Goal: Check status: Check status

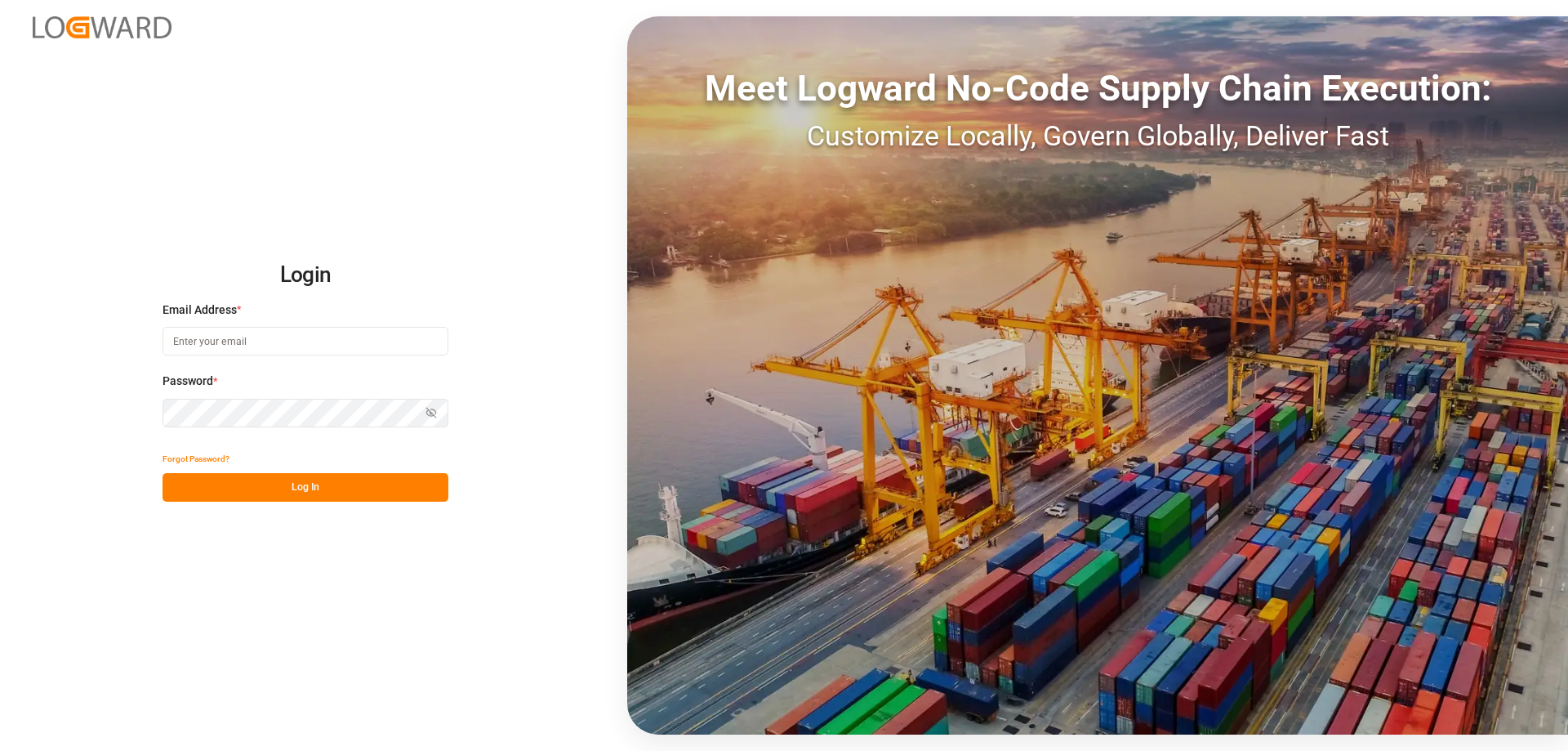
type input "[PERSON_NAME][EMAIL_ADDRESS][DOMAIN_NAME]"
click at [327, 487] on button "Log In" at bounding box center [305, 487] width 286 height 29
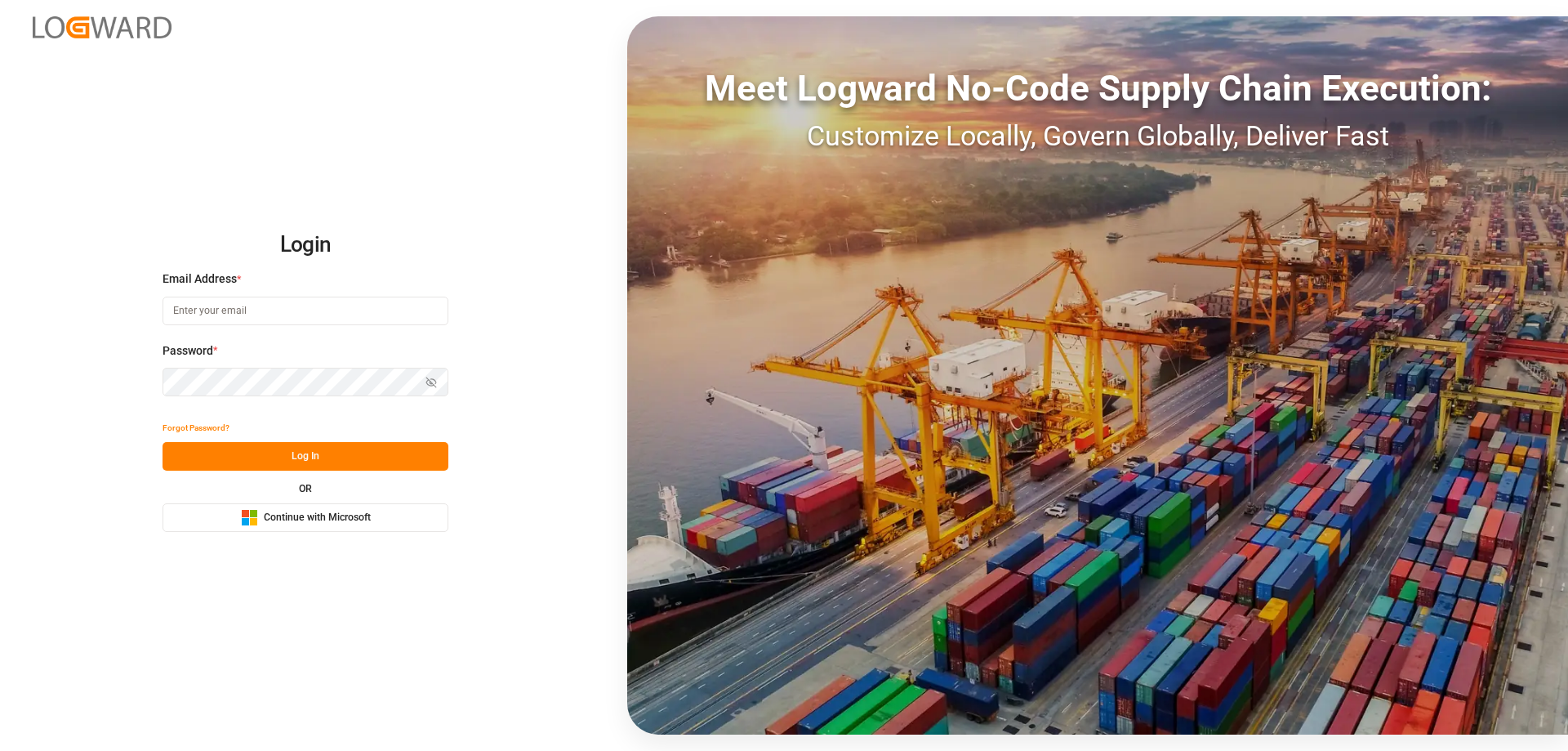
type input "mara-lynn.tan@leschaco.com"
click at [321, 456] on button "Log In" at bounding box center [305, 455] width 286 height 29
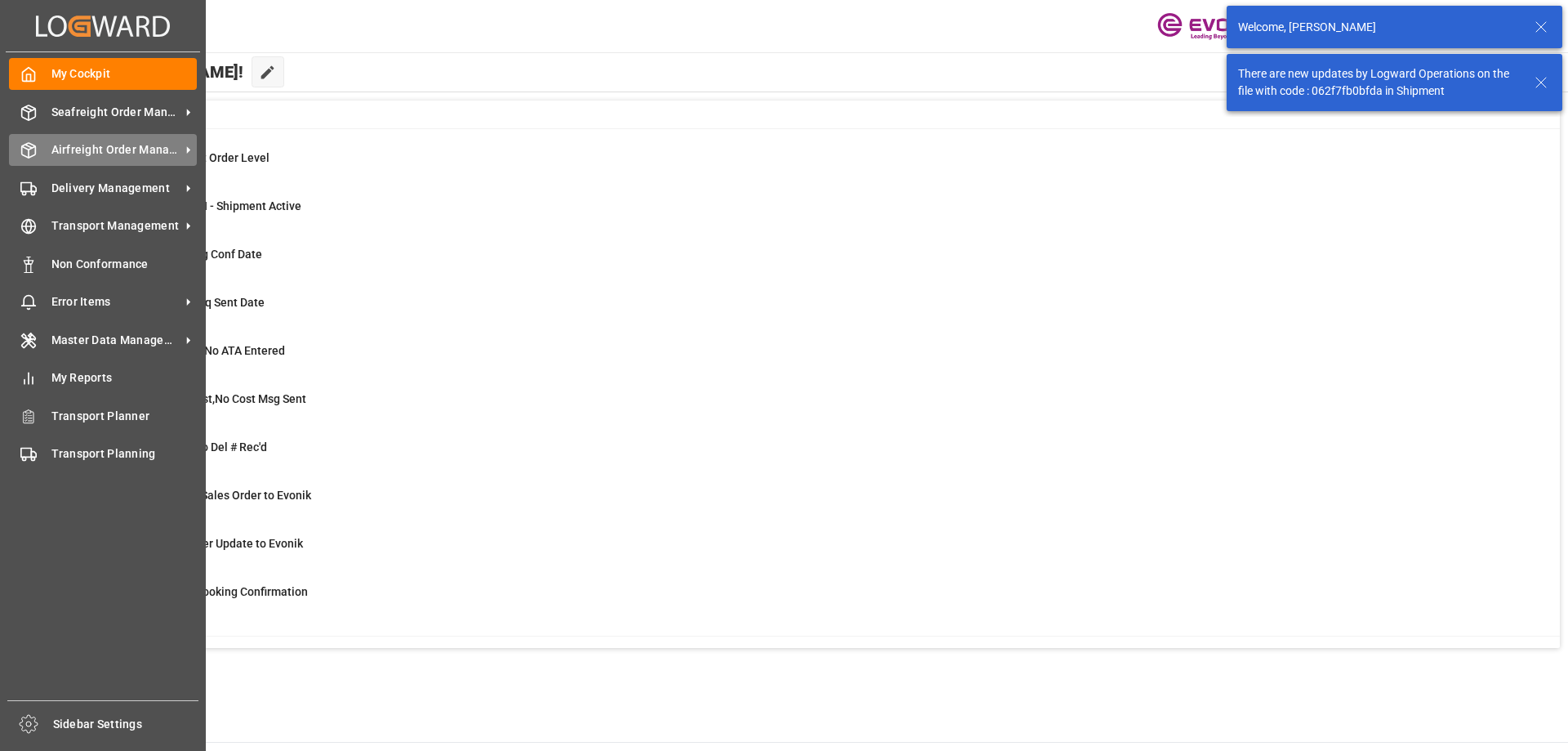
click at [36, 151] on icon at bounding box center [29, 150] width 14 height 15
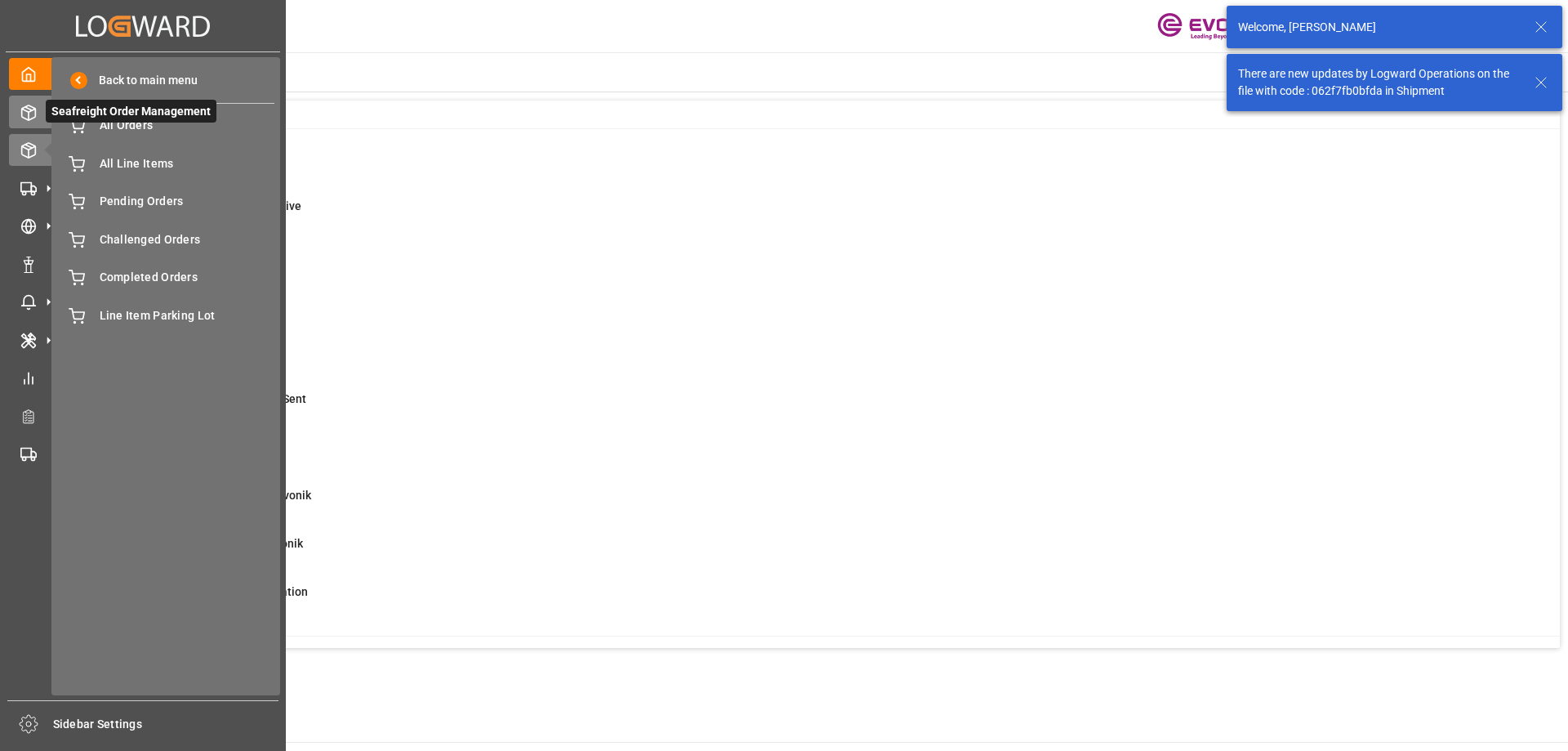
click at [47, 114] on span "Seafreight Order Management" at bounding box center [131, 110] width 171 height 23
click at [138, 131] on span "All Orders" at bounding box center [186, 125] width 176 height 17
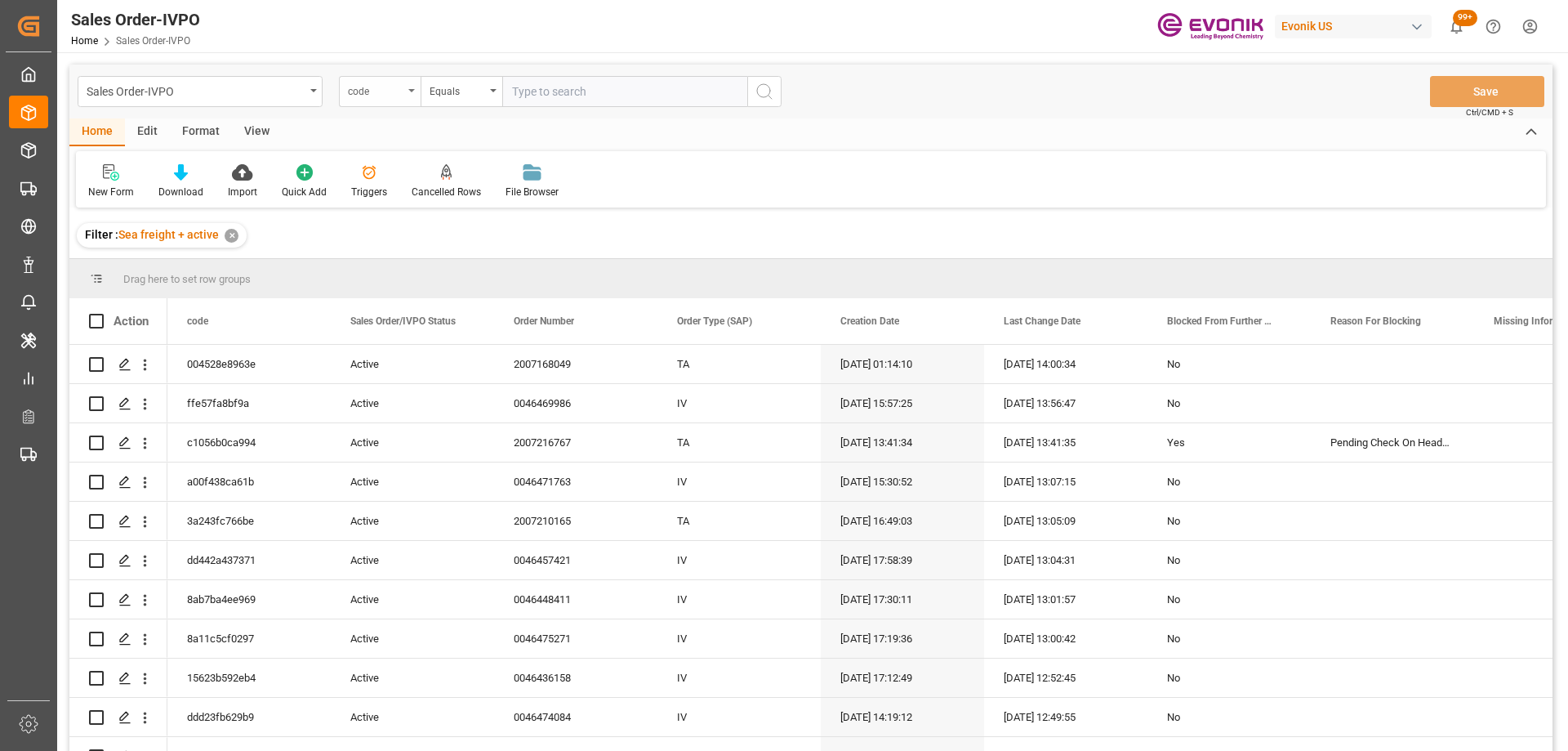
click at [377, 85] on div "code" at bounding box center [376, 89] width 56 height 19
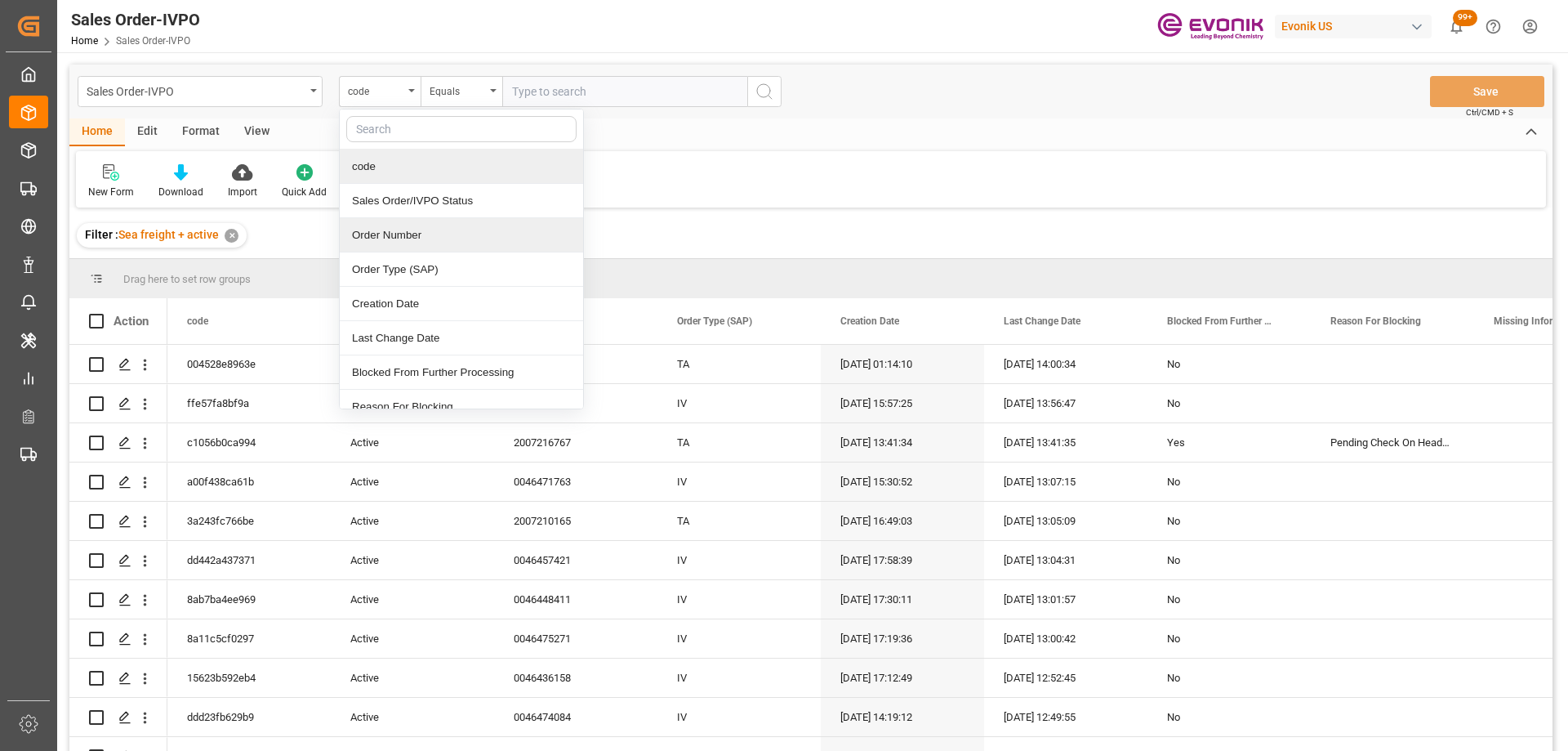
click at [411, 239] on div "Order Number" at bounding box center [461, 235] width 243 height 35
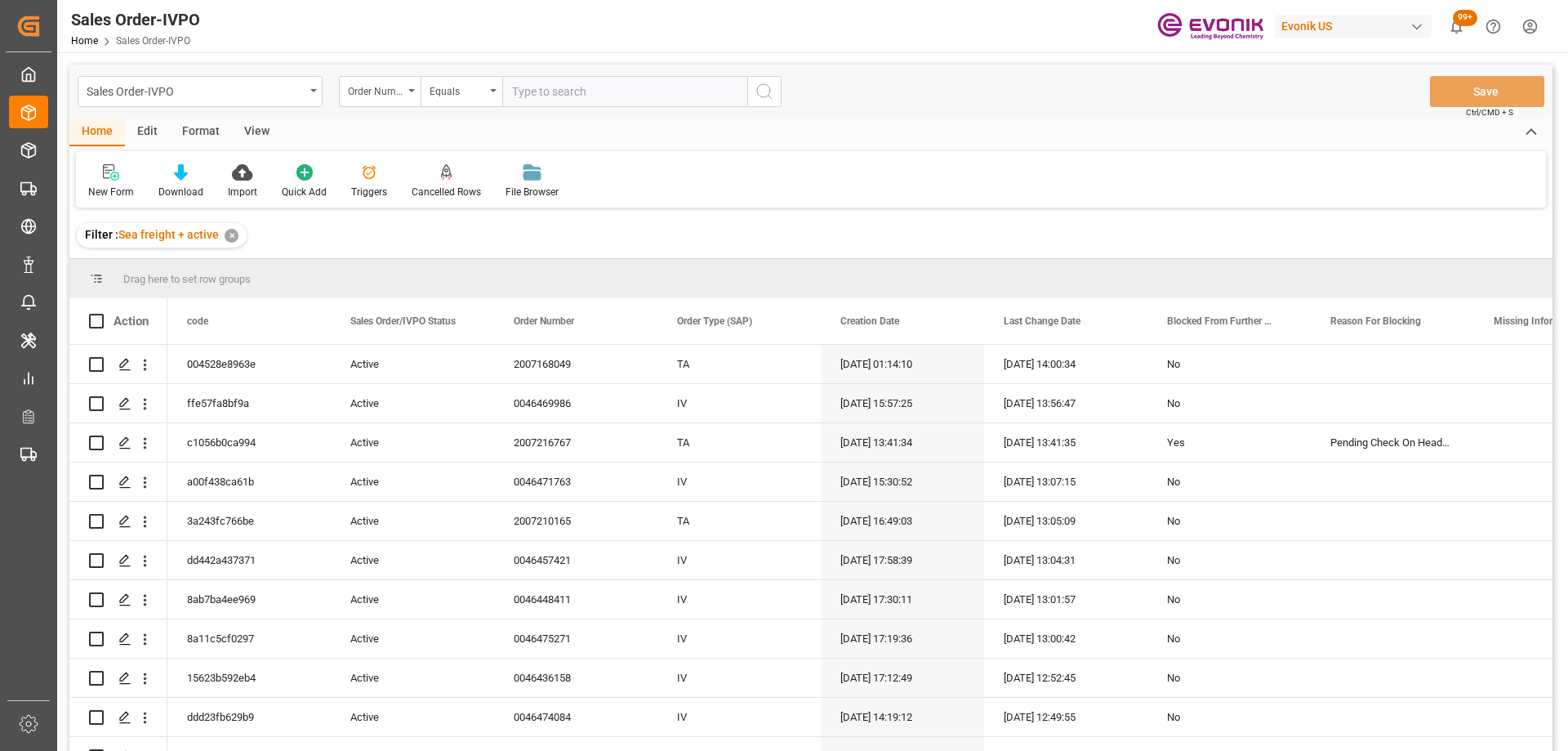
click at [538, 100] on input "text" at bounding box center [624, 91] width 245 height 31
paste input "46476056"
type input "0046476056"
click at [761, 94] on icon "search button" at bounding box center [765, 91] width 20 height 20
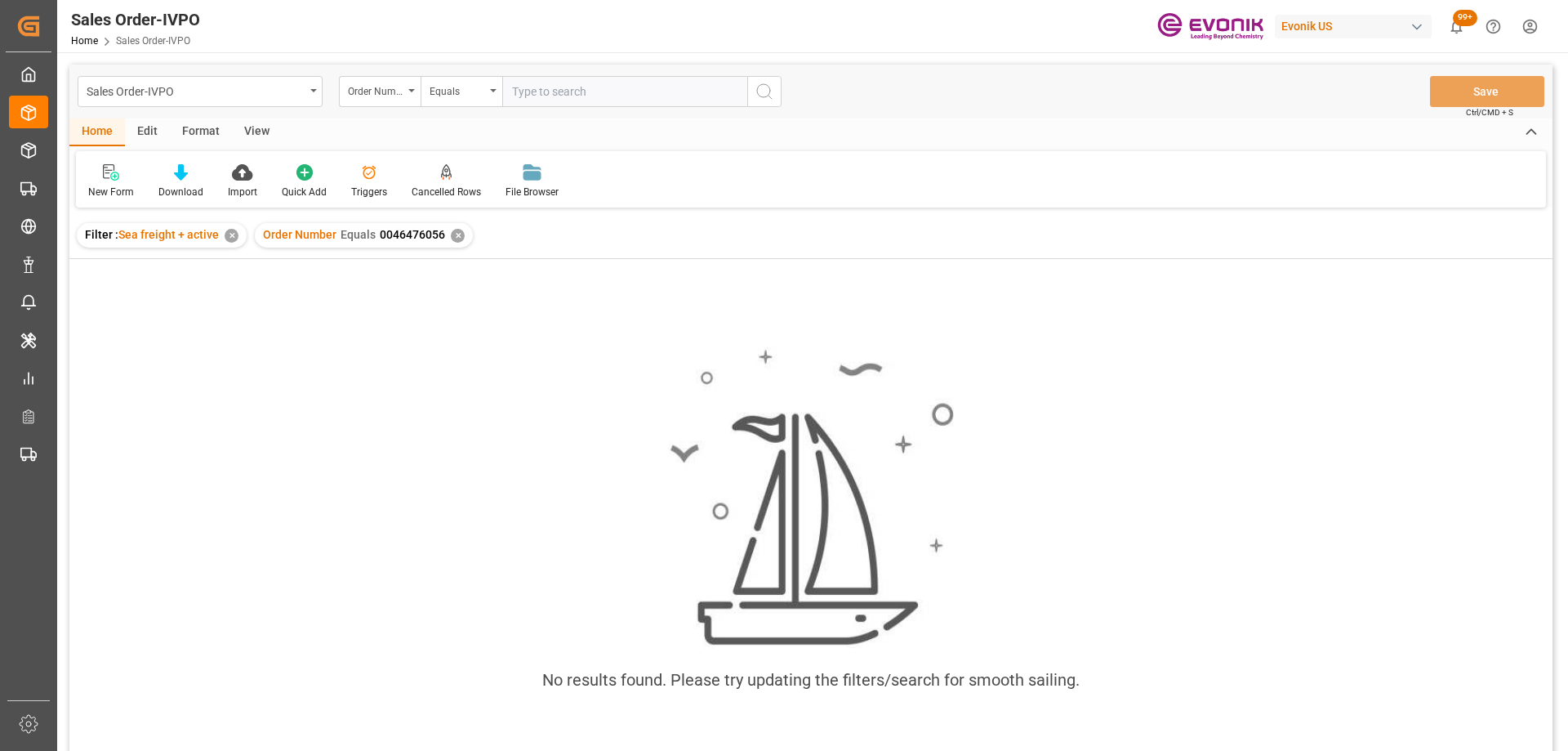
click at [238, 233] on div "Filter : Sea freight + active ✕" at bounding box center [161, 235] width 170 height 25
click at [235, 233] on div "✕" at bounding box center [231, 236] width 14 height 14
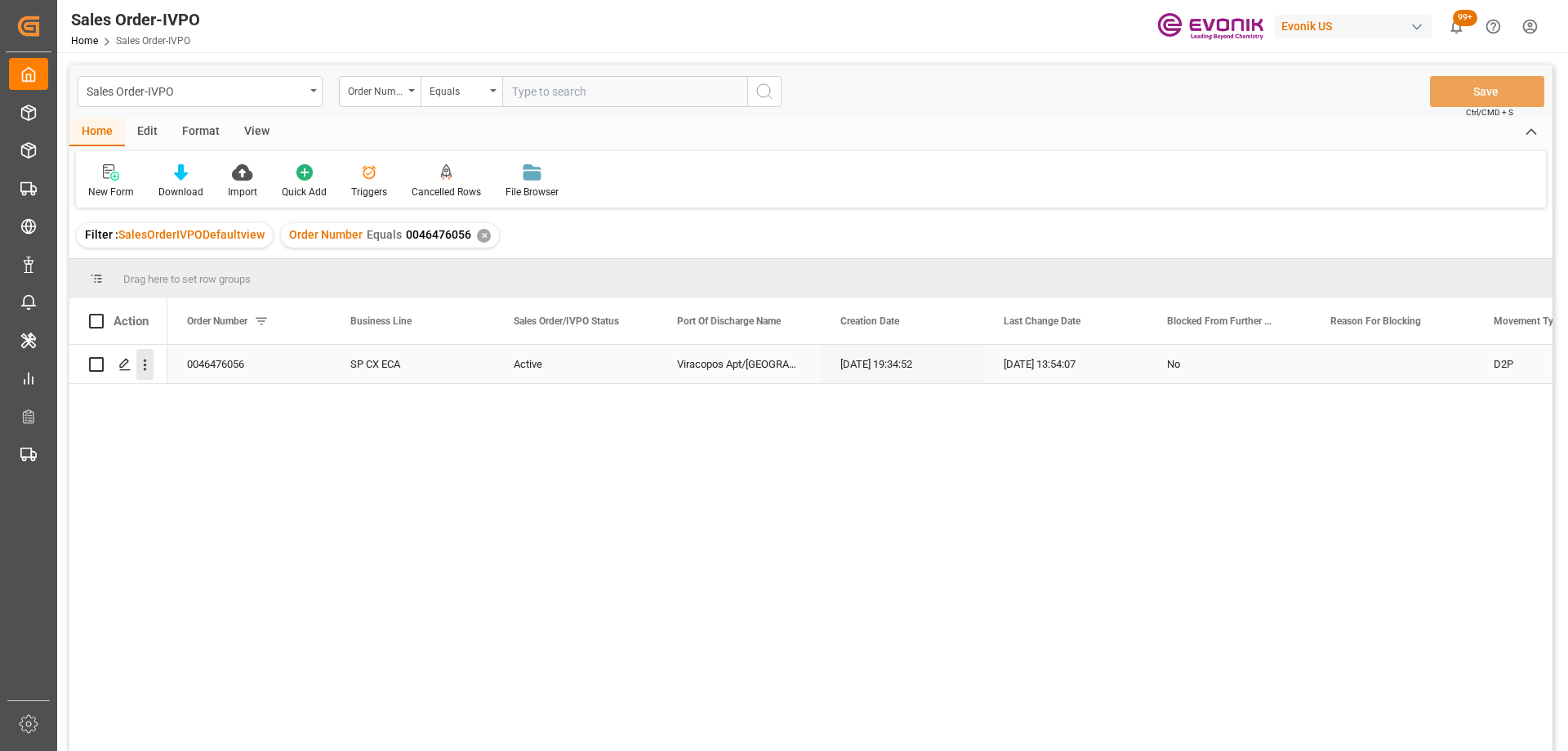
click at [141, 369] on icon "open menu" at bounding box center [145, 364] width 17 height 17
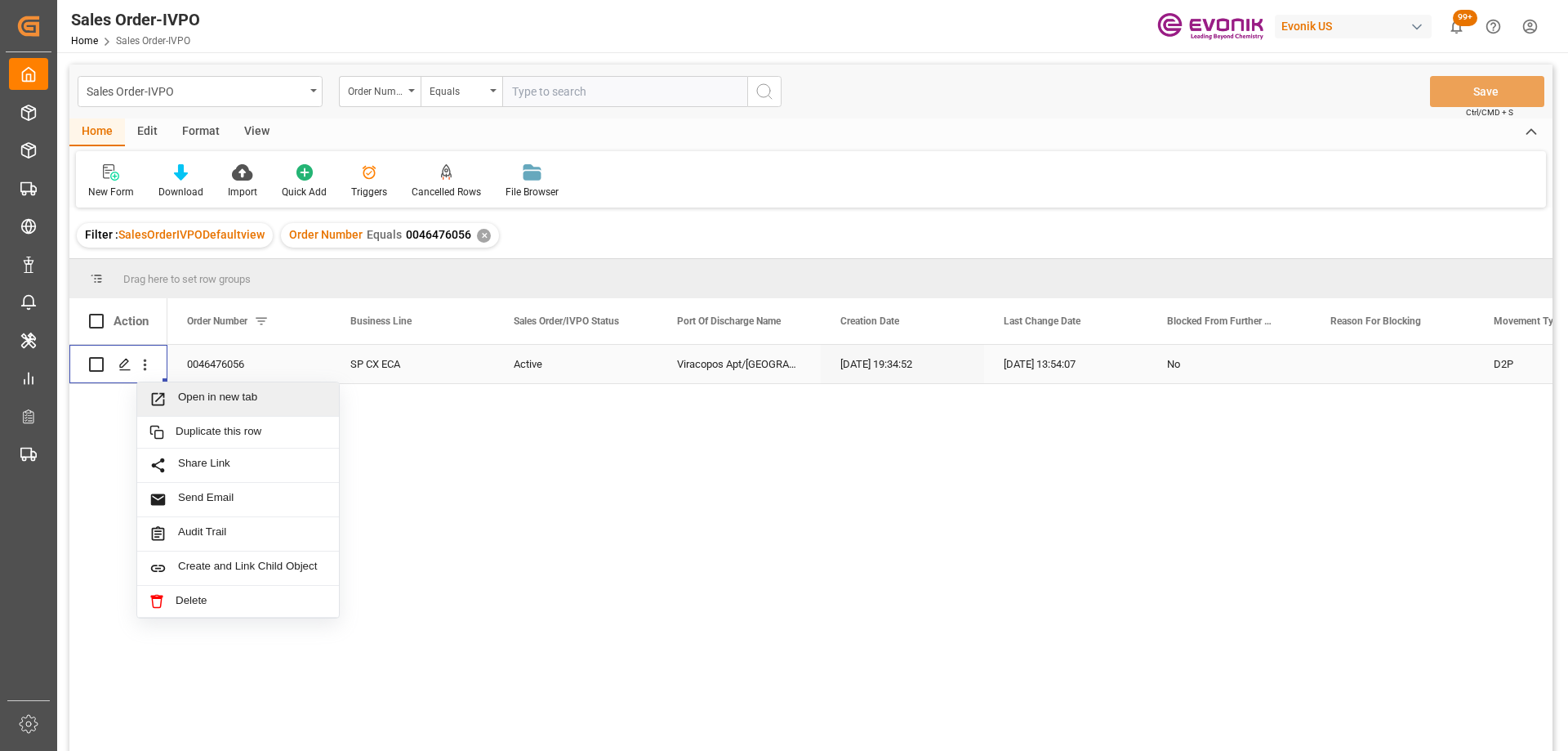
click at [180, 410] on div "Open in new tab" at bounding box center [237, 399] width 201 height 35
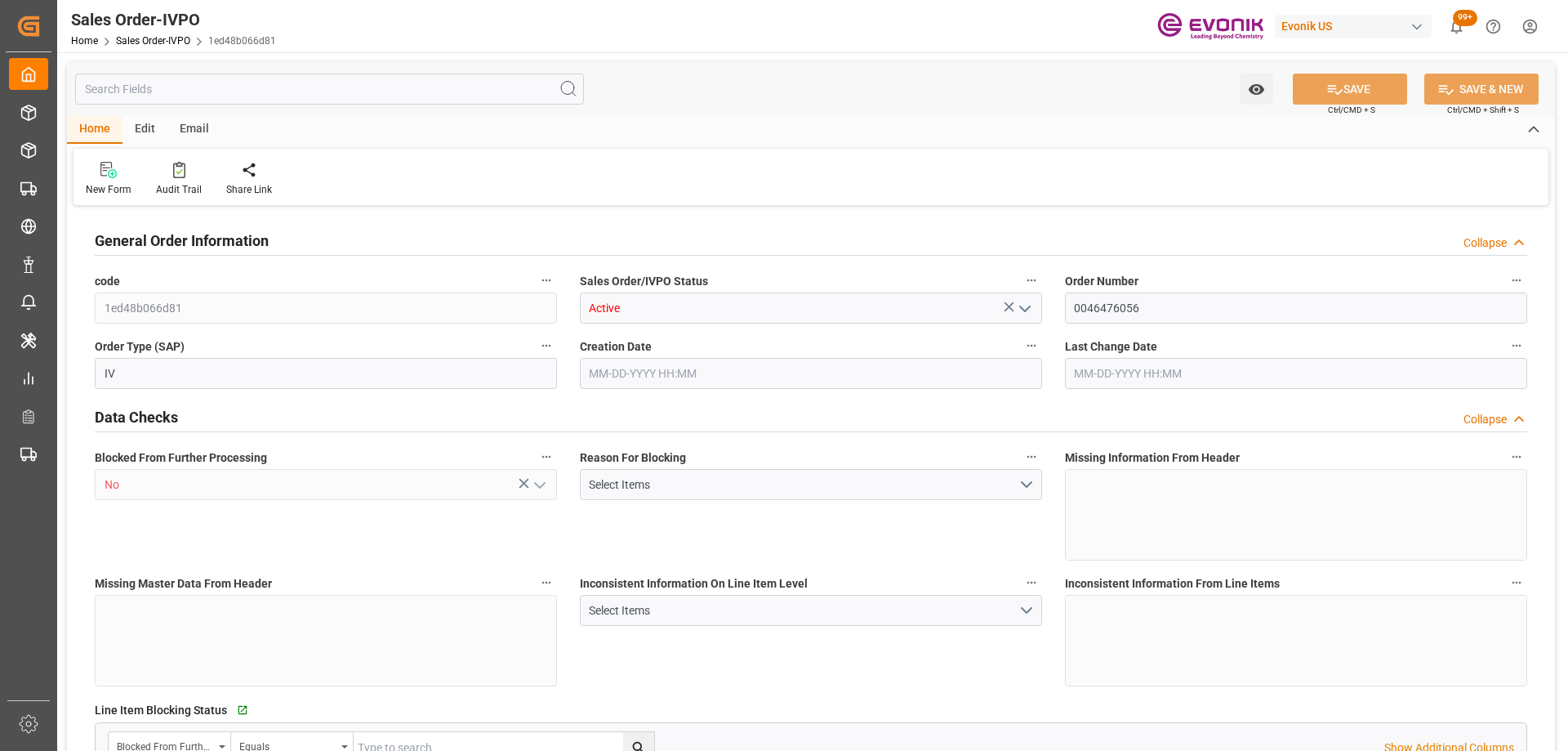
type input "BRVCP"
type input "6223.1"
type input "1"
type input "1368.368"
type input "10-02-2025 19:34"
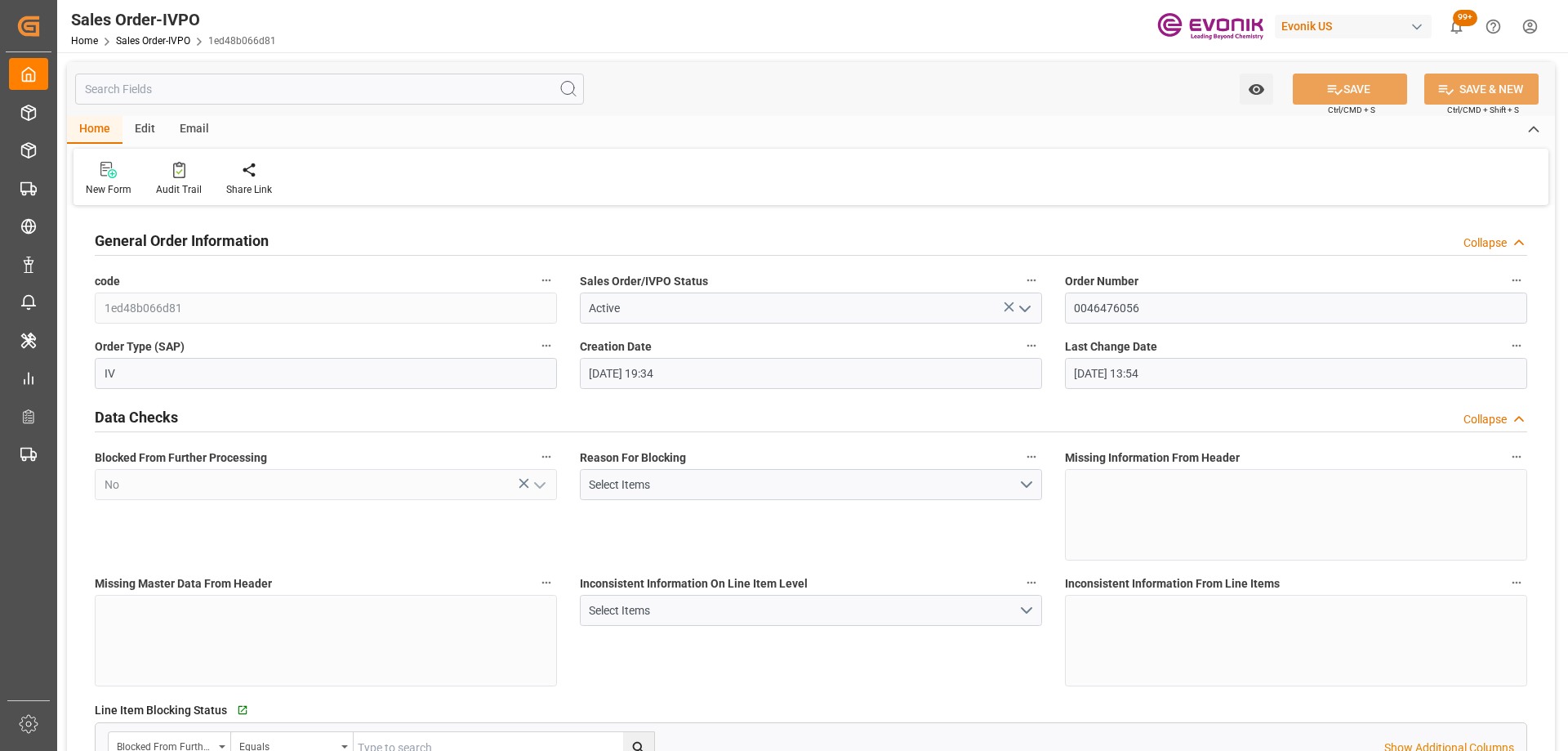
type input "[DATE] 13:54"
click at [383, 179] on div "Redirect to all shipments" at bounding box center [373, 179] width 106 height 36
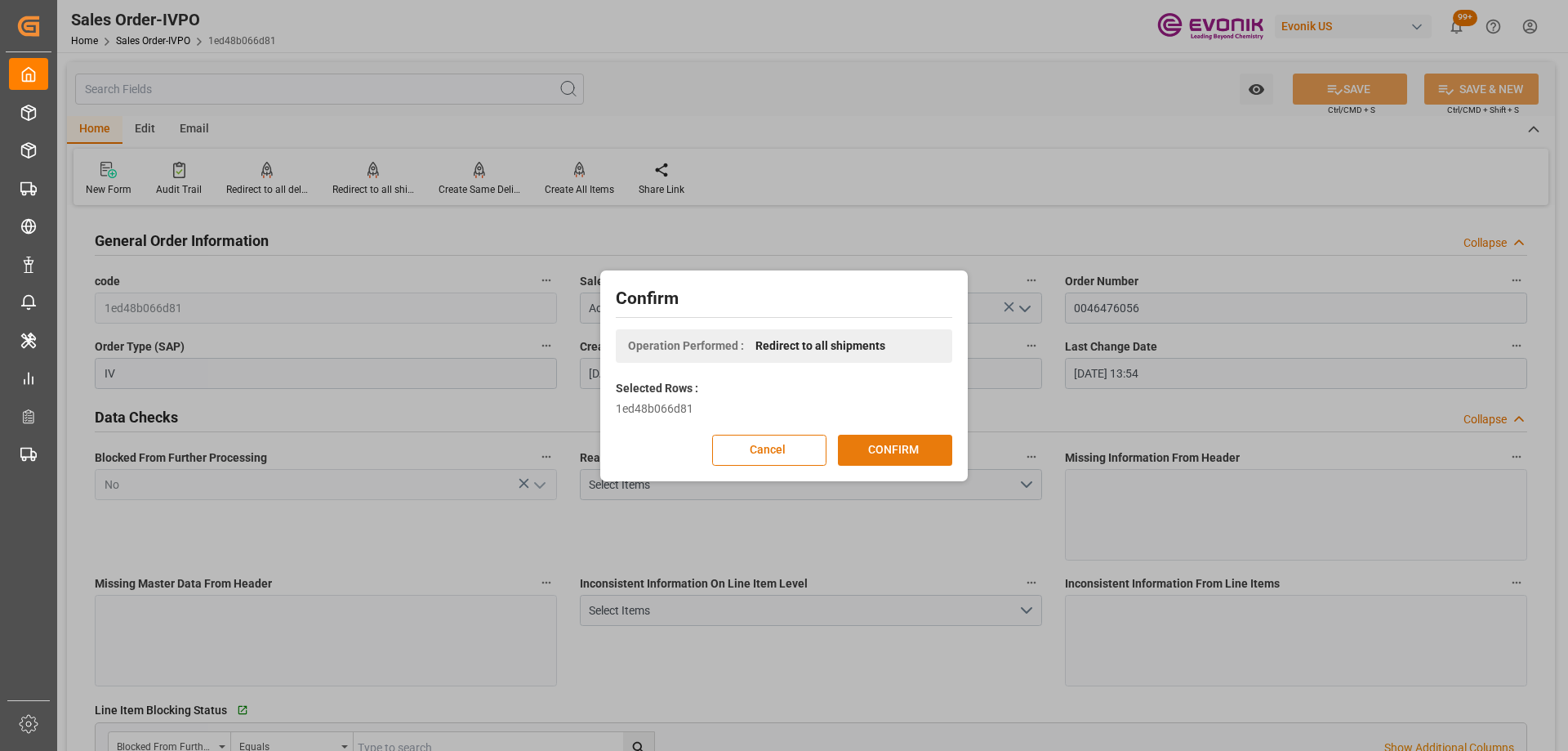
click at [908, 453] on button "CONFIRM" at bounding box center [895, 449] width 114 height 31
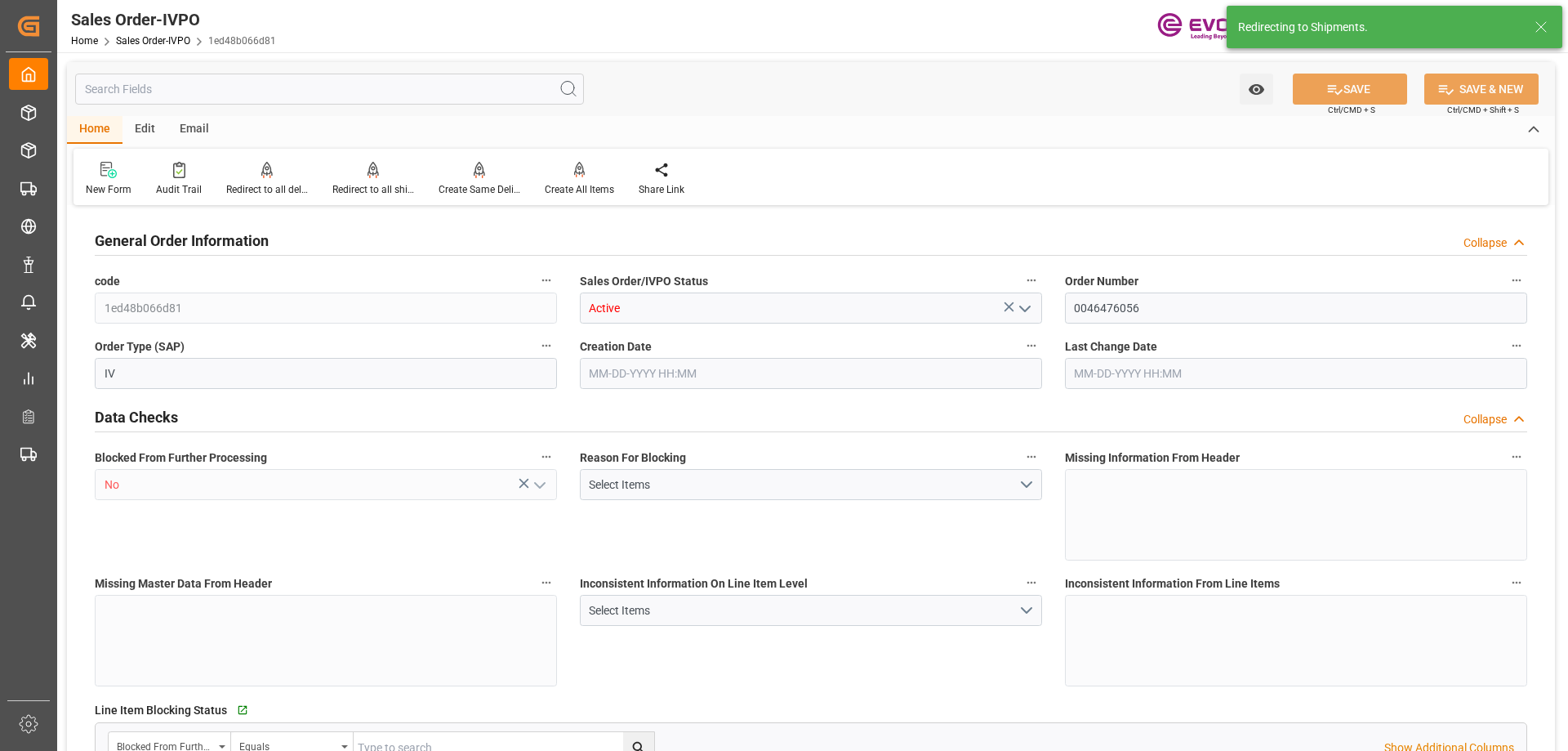
type input "BRVCP"
type input "6223.1"
type input "1"
type input "1368.368"
type input "10-02-2025 19:34"
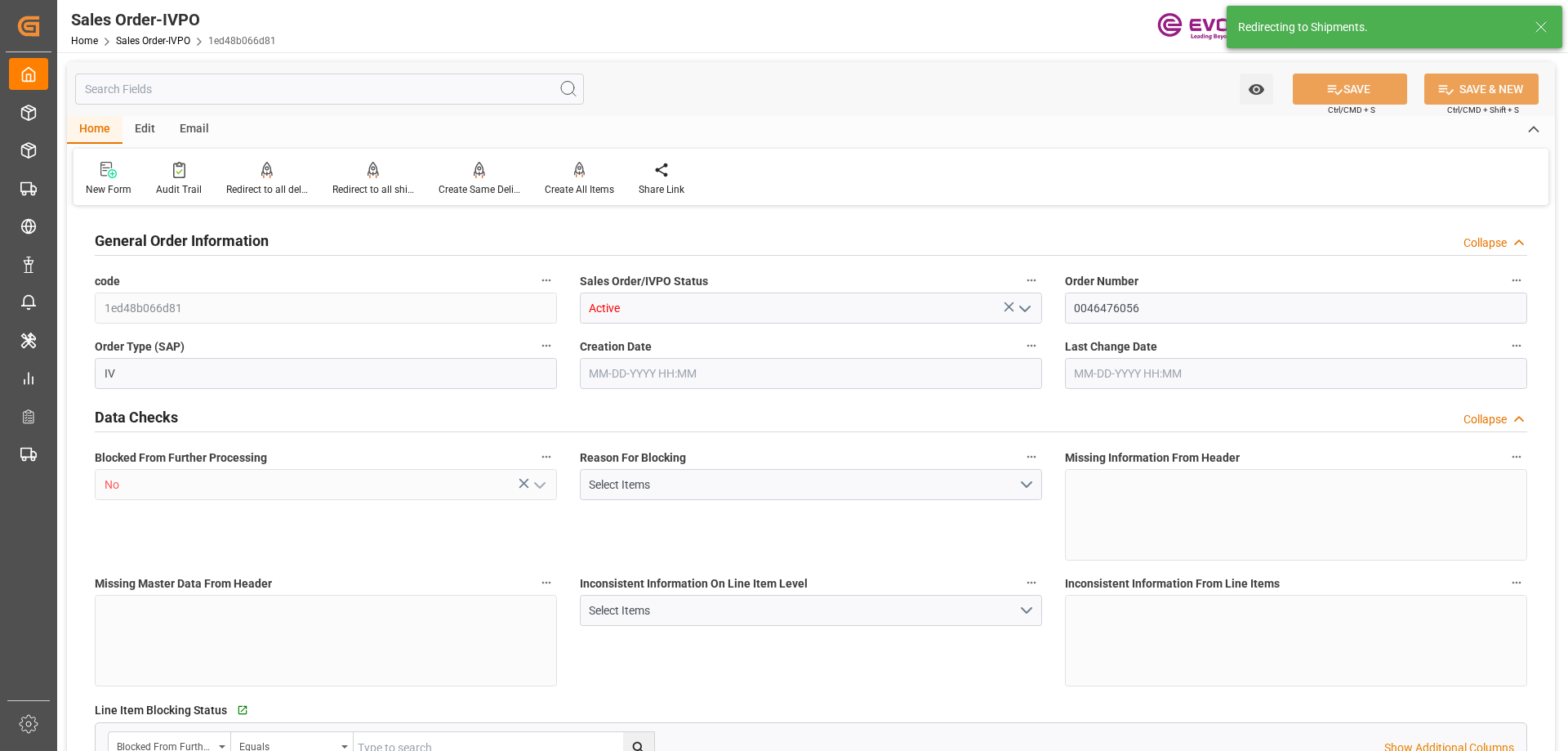
type input "10-06-2025 13:54"
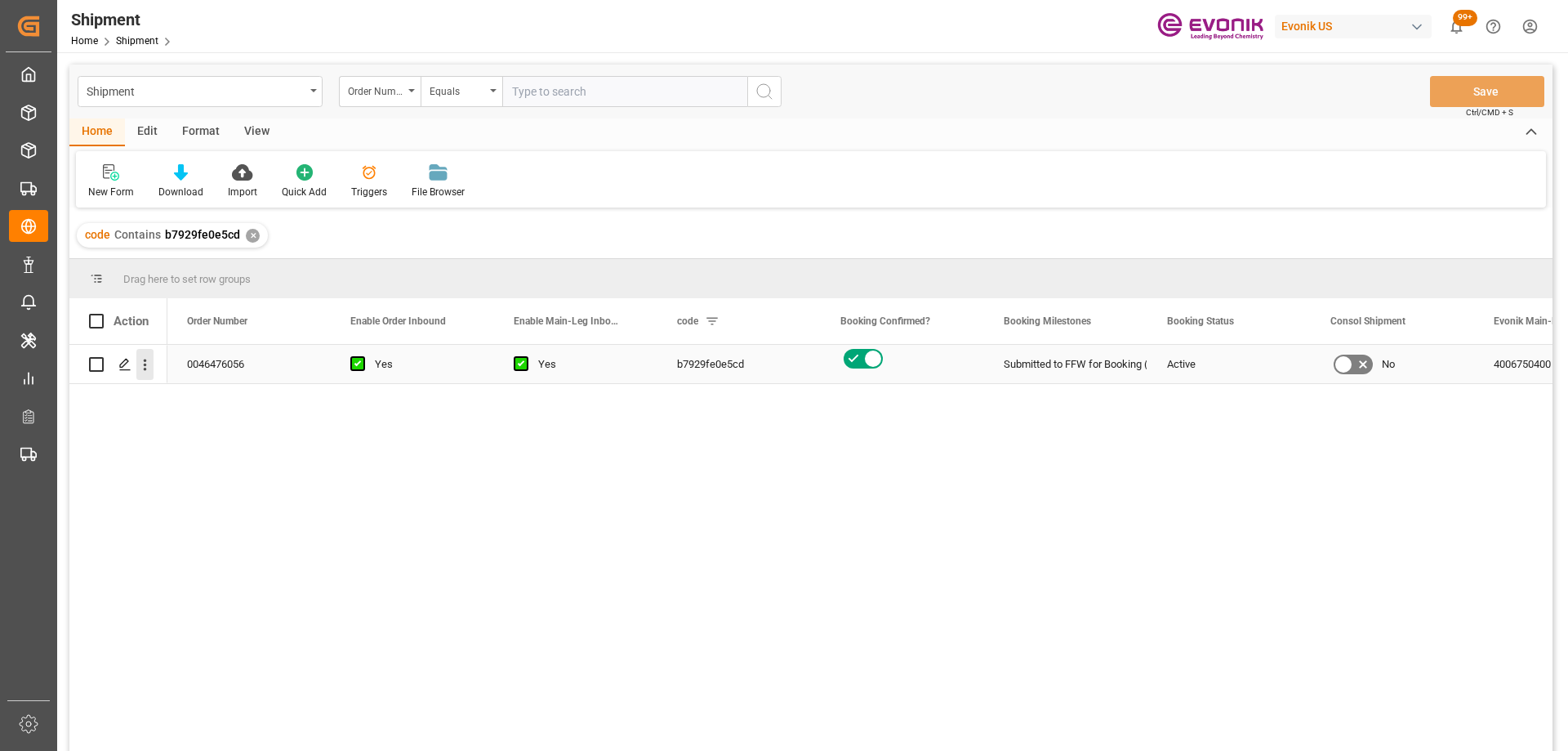
click at [141, 366] on icon "open menu" at bounding box center [145, 364] width 17 height 17
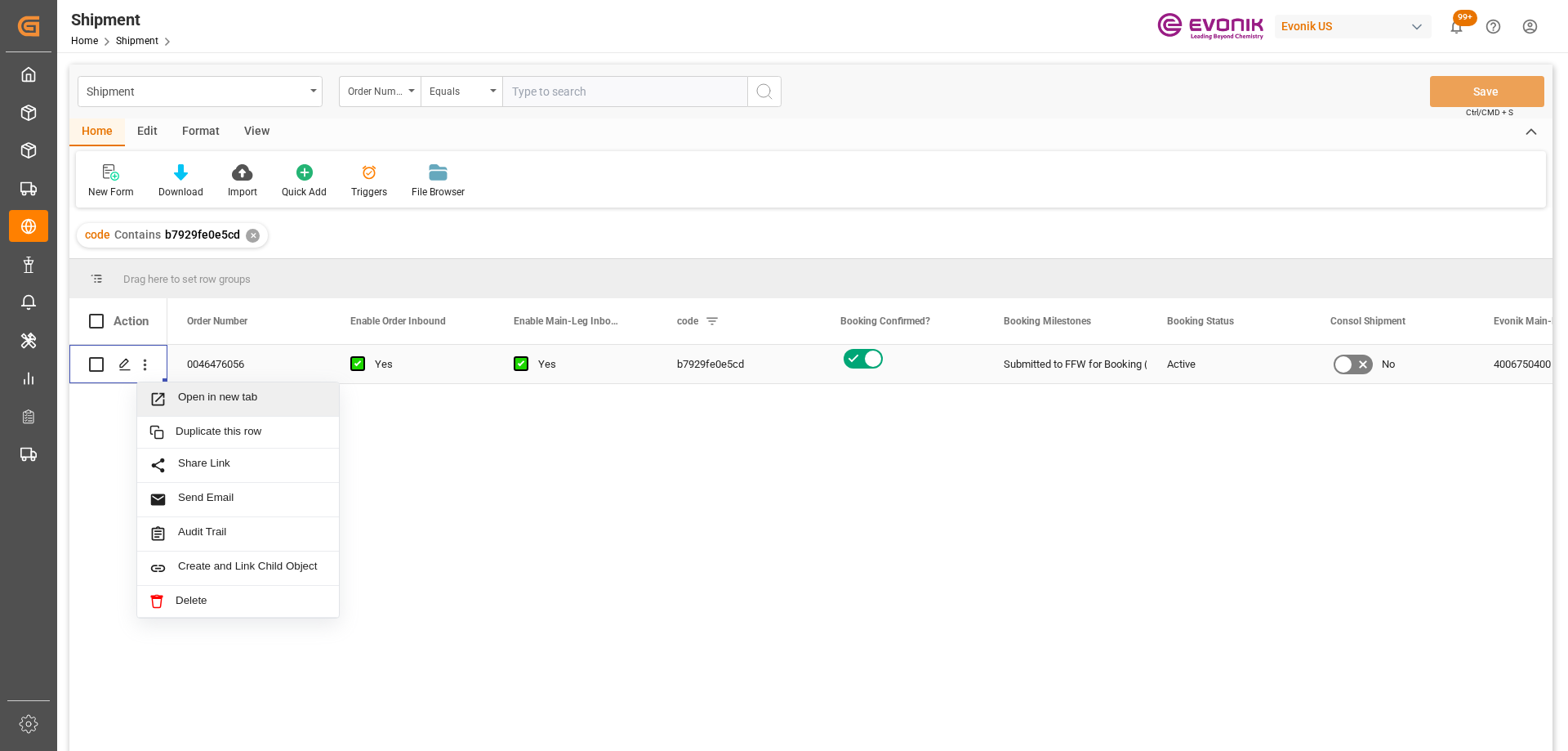
click at [161, 395] on icon "Press SPACE to select this row." at bounding box center [158, 399] width 17 height 17
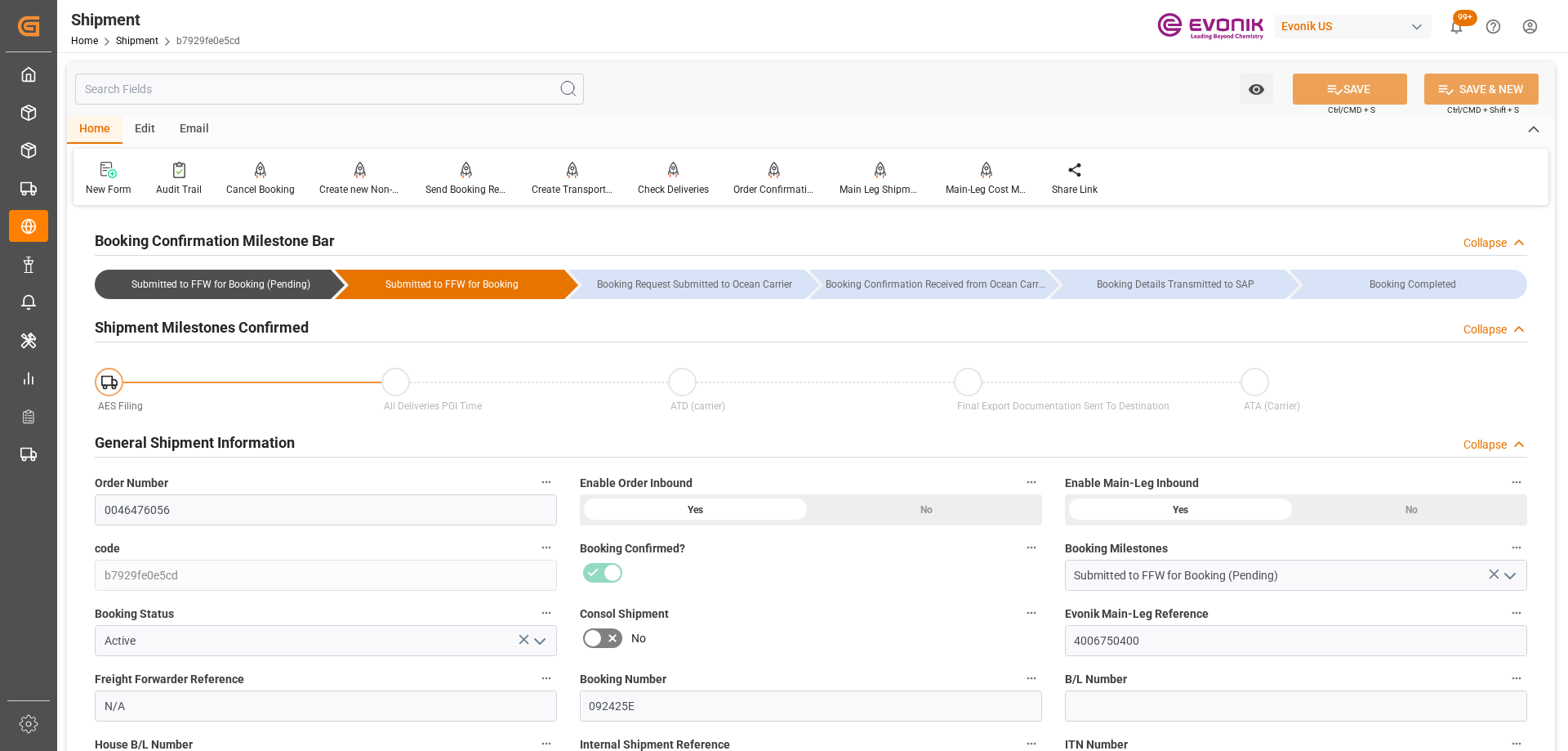
scroll to position [245, 0]
